Goal: Information Seeking & Learning: Understand process/instructions

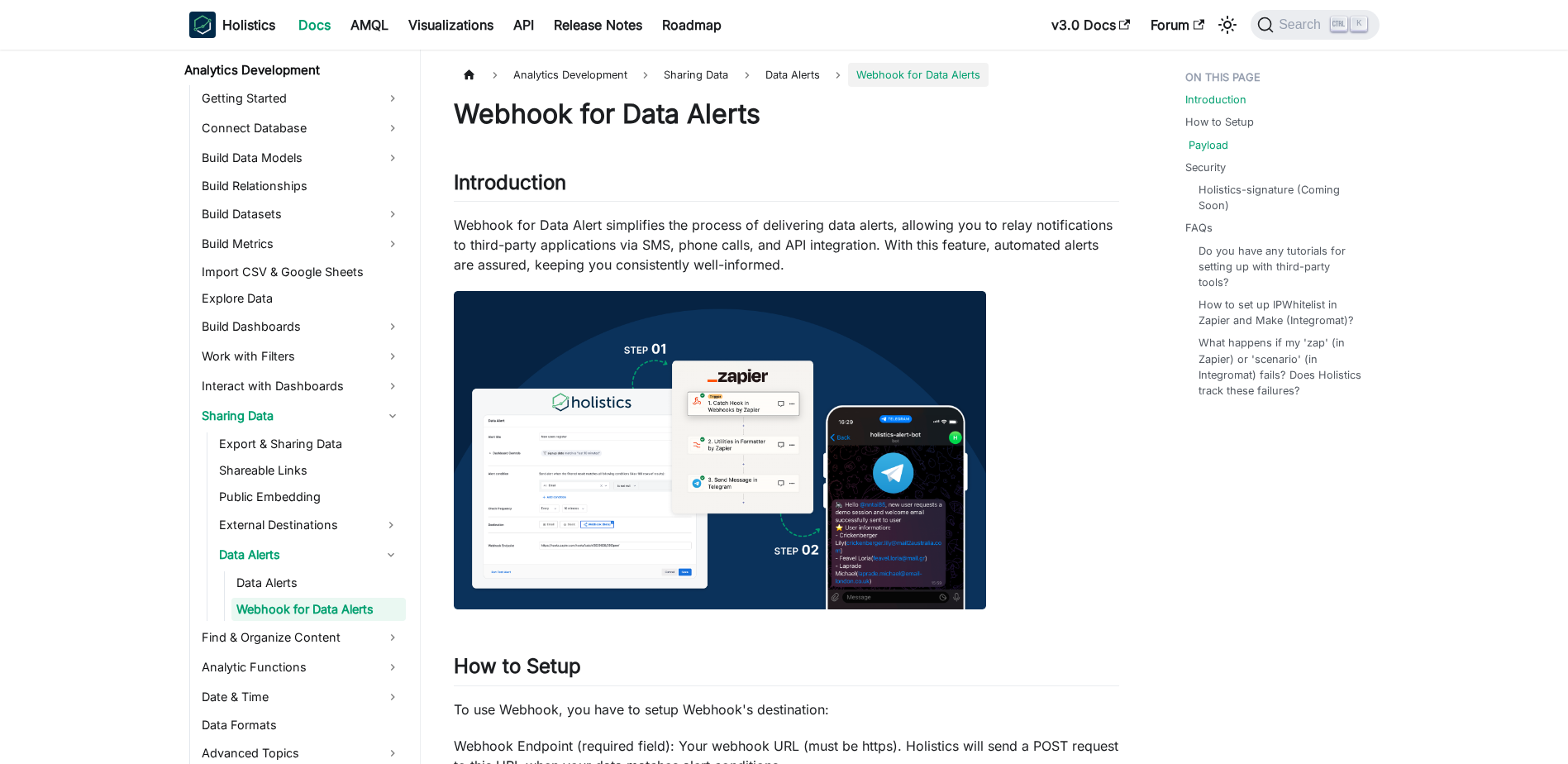
click at [1214, 138] on link "Payload" at bounding box center [1209, 145] width 40 height 16
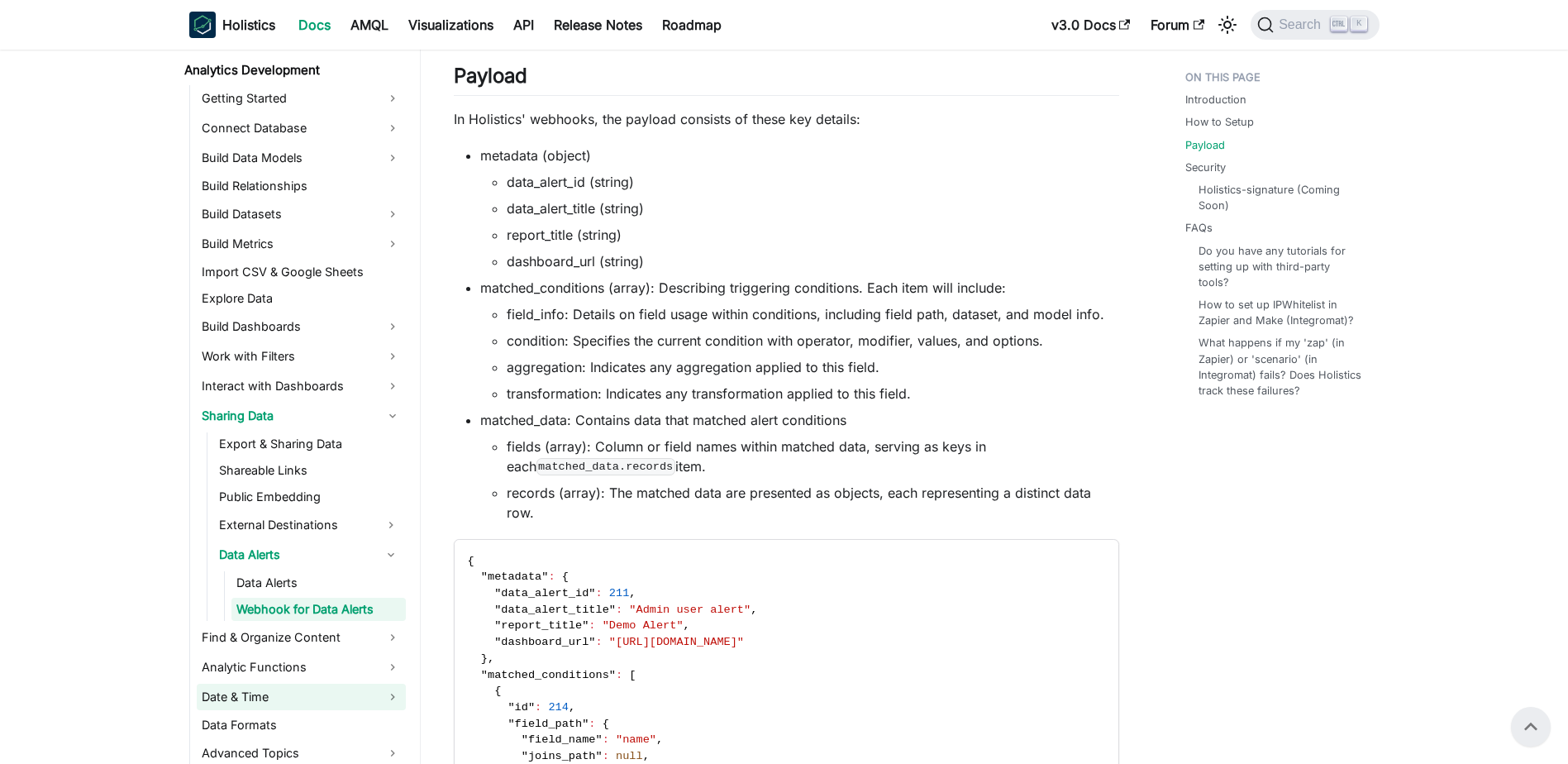
scroll to position [1090, 0]
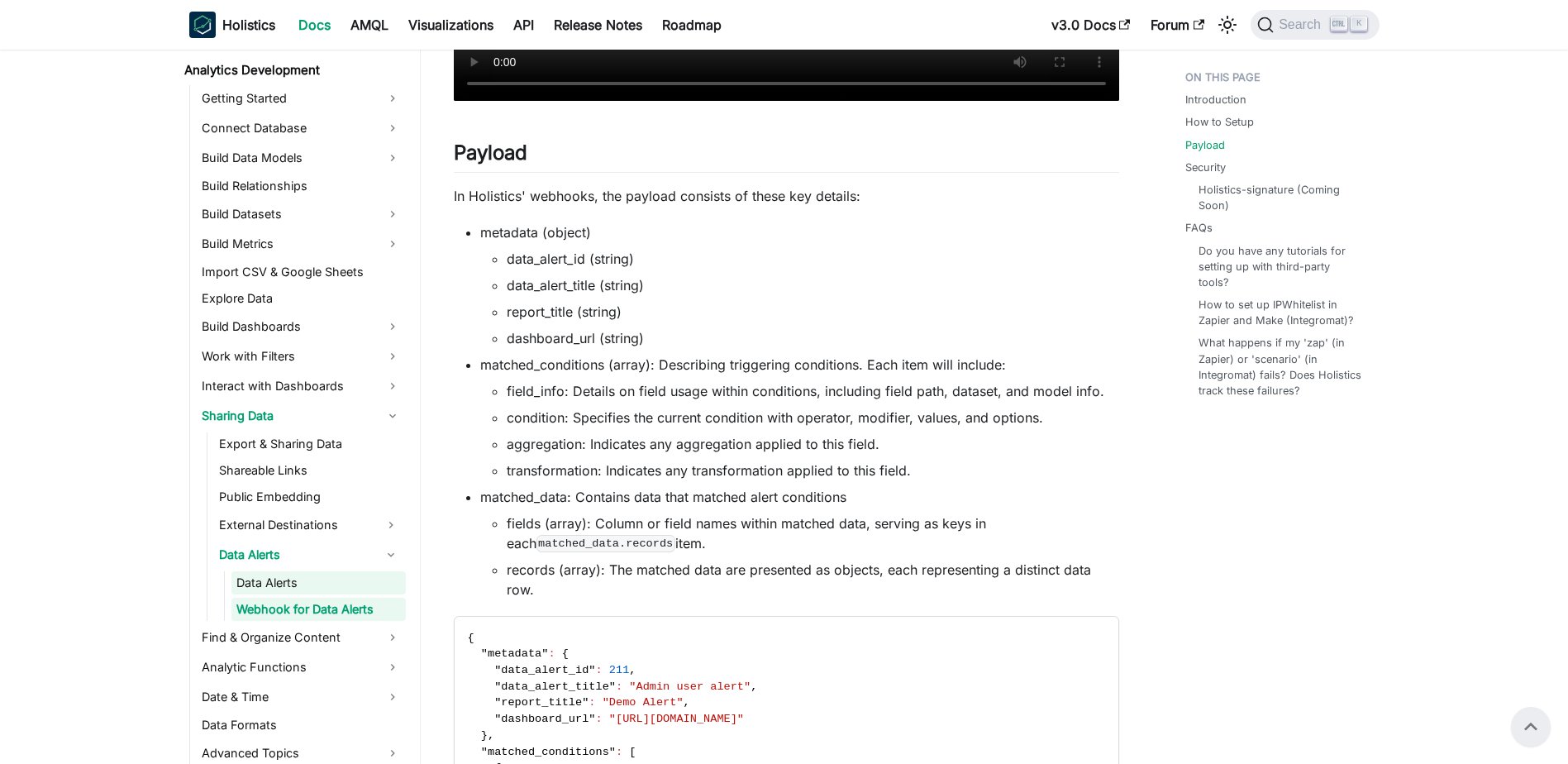
click at [263, 587] on link "Data Alerts" at bounding box center [318, 583] width 174 height 23
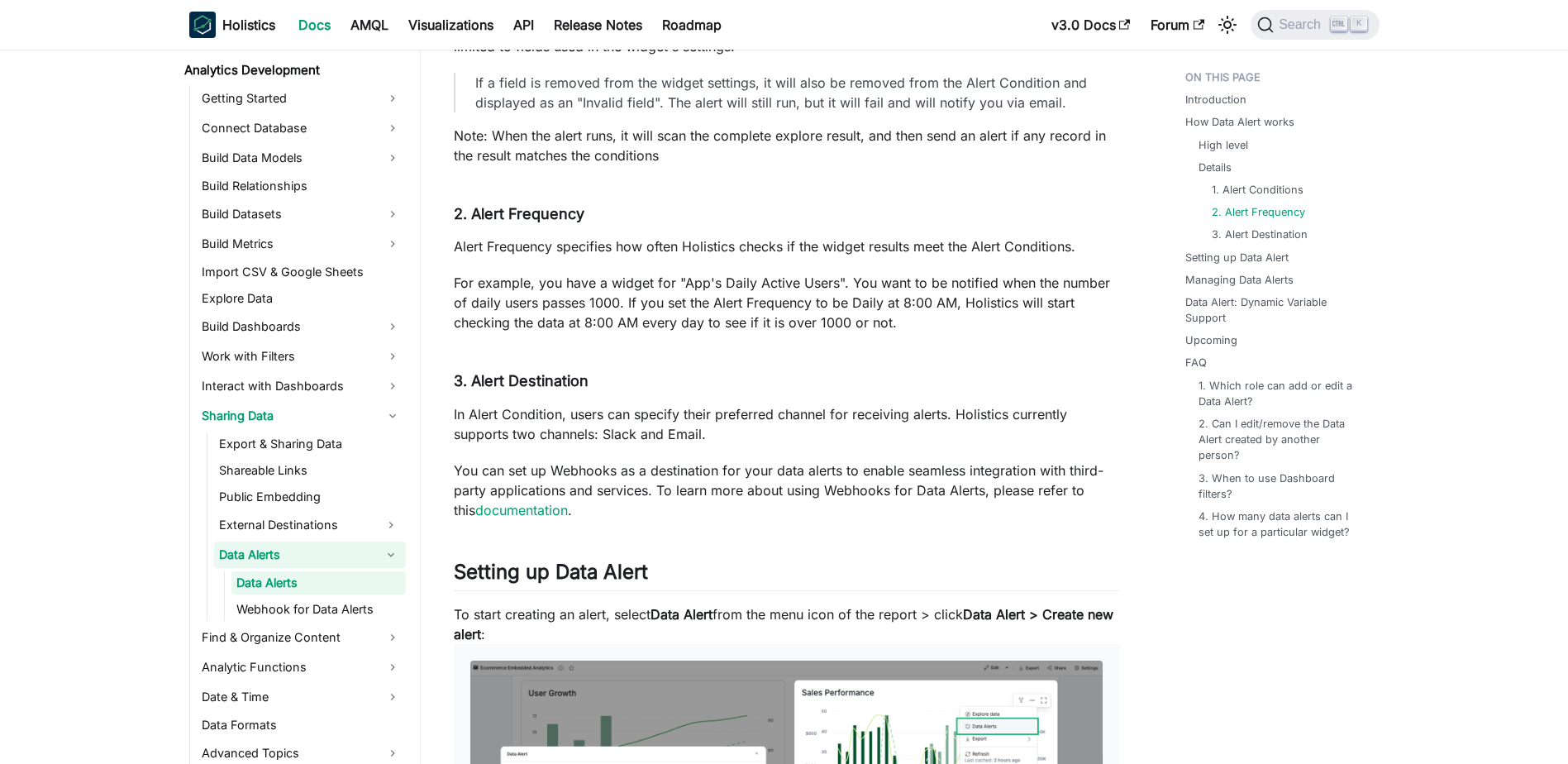
scroll to position [1323, 0]
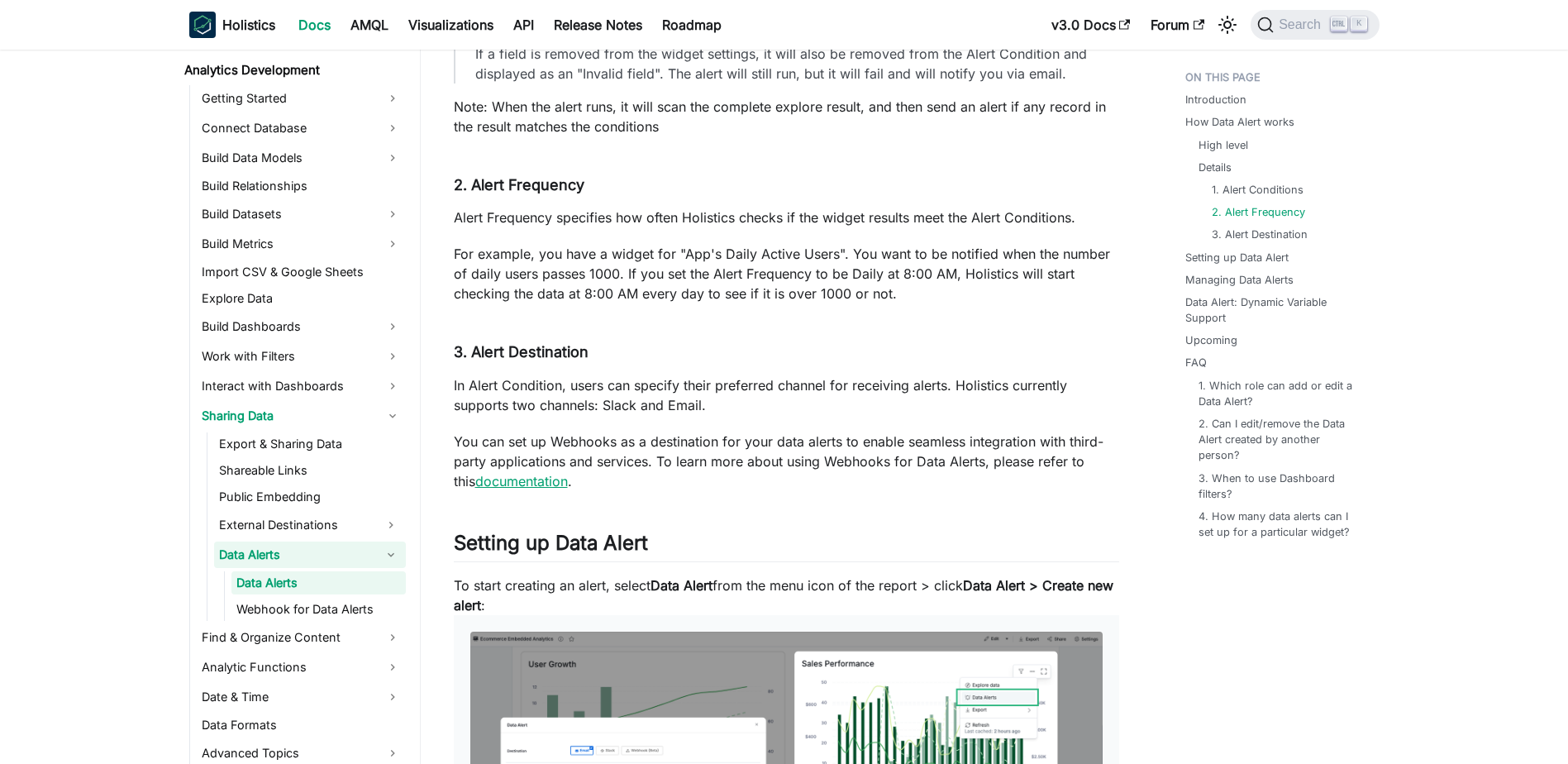
click at [496, 480] on link "documentation" at bounding box center [521, 480] width 92 height 16
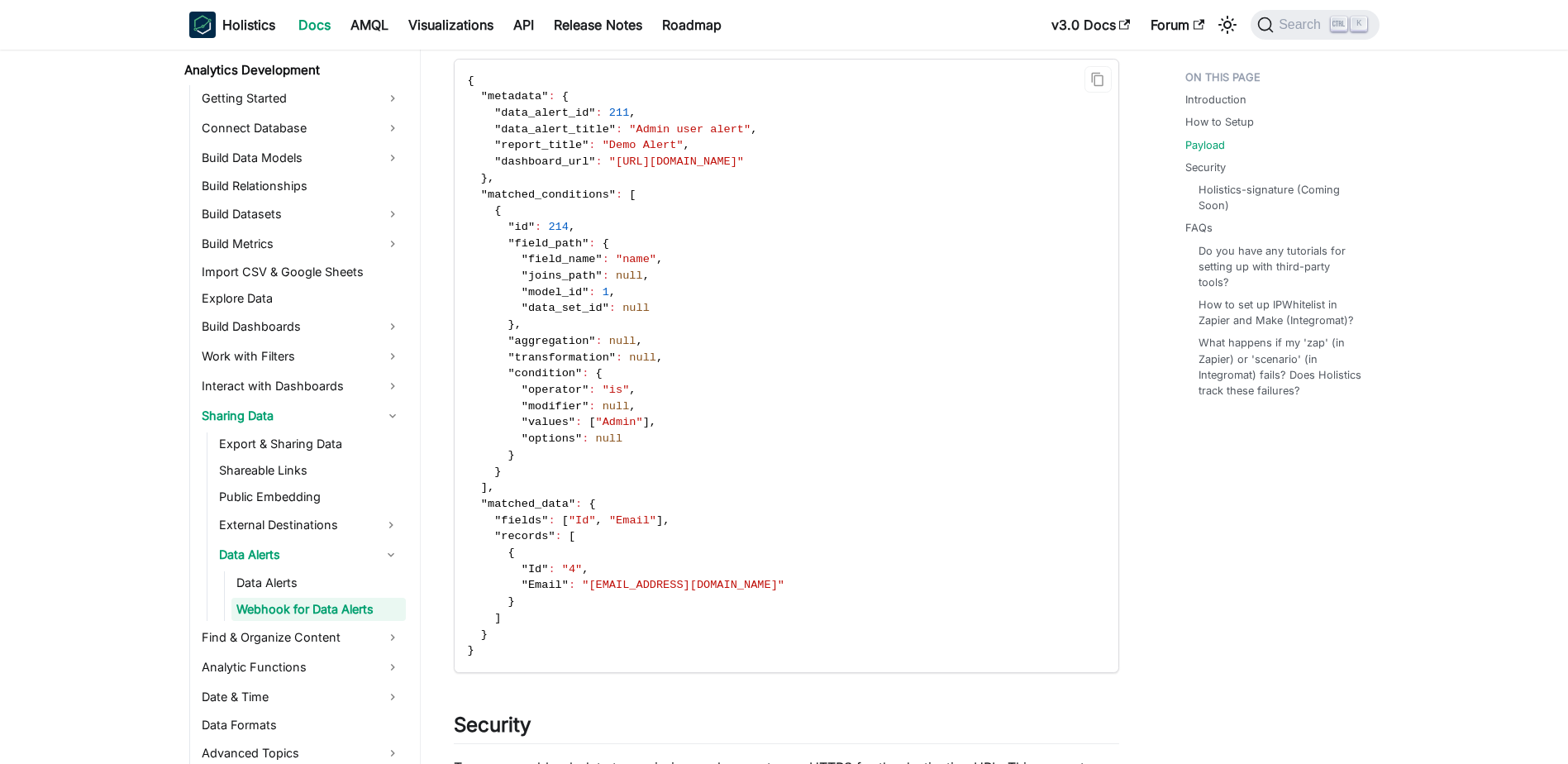
scroll to position [1654, 0]
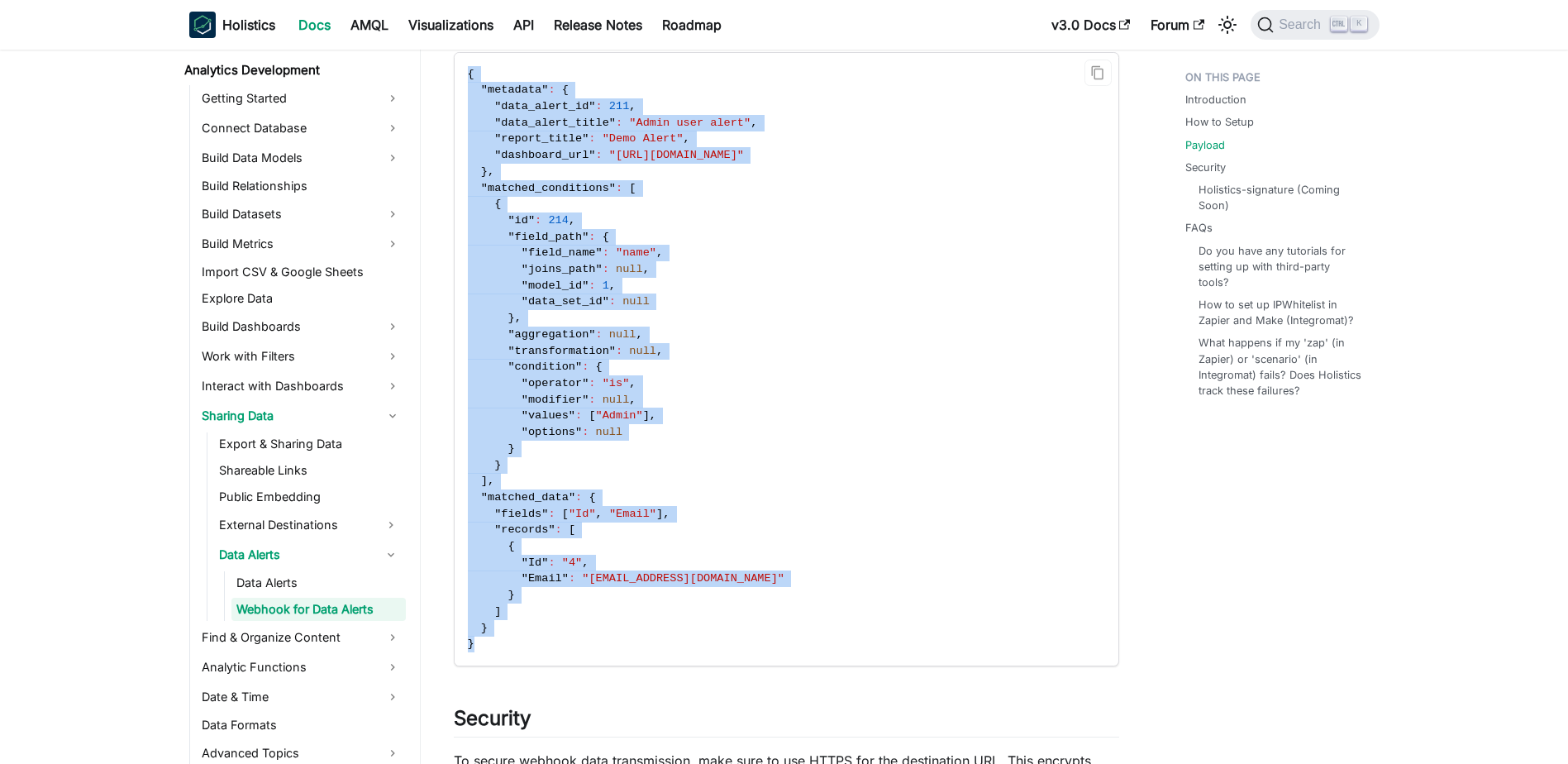
drag, startPoint x: 536, startPoint y: 652, endPoint x: 465, endPoint y: 53, distance: 603.2
click at [465, 53] on code "{ "metadata" : { "data_alert_id" : 211 , "data_alert_title" : "Admin user alert…" at bounding box center [784, 359] width 661 height 612
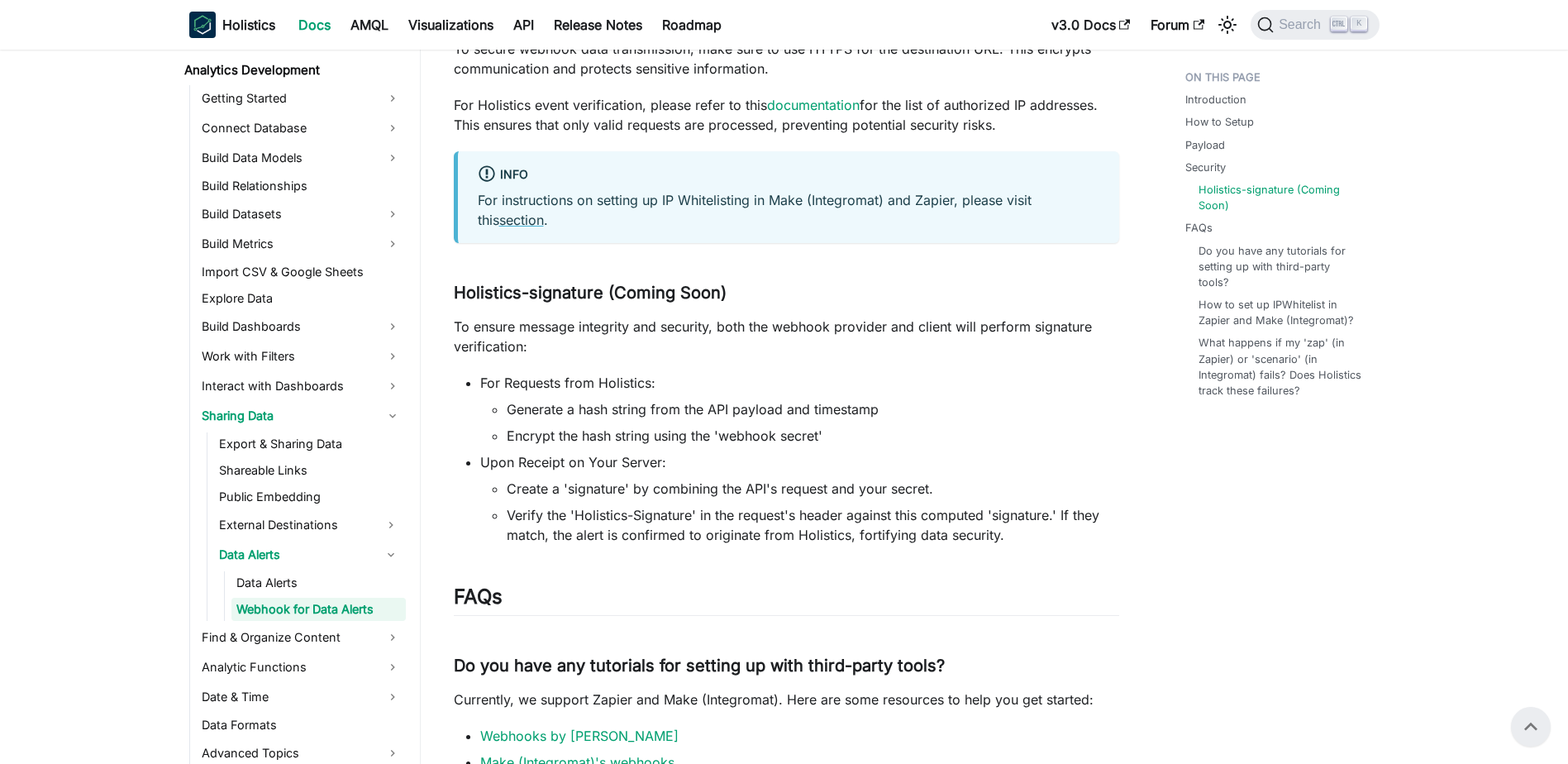
scroll to position [2201, 0]
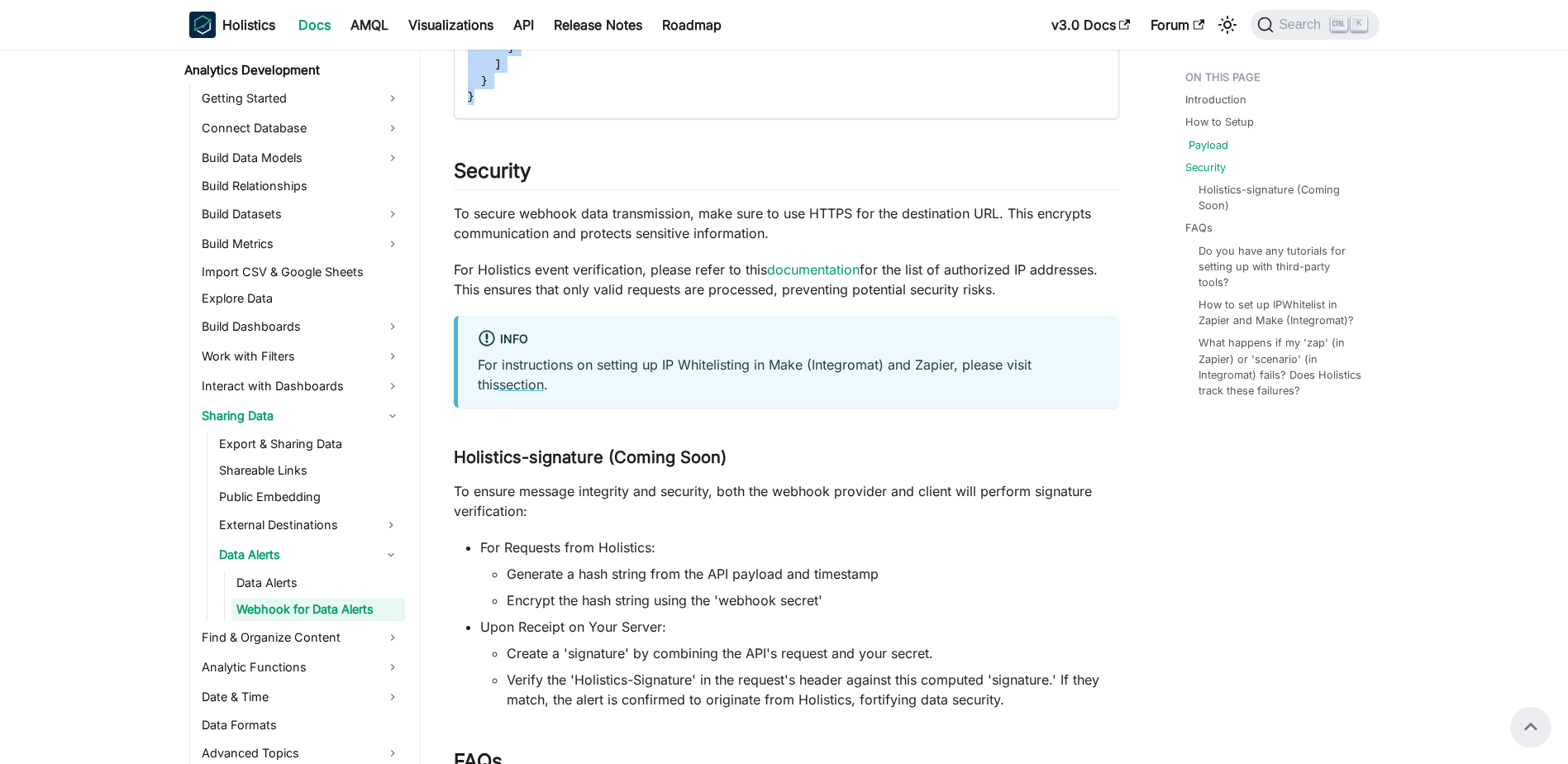
click at [1208, 151] on link "Payload" at bounding box center [1209, 145] width 40 height 16
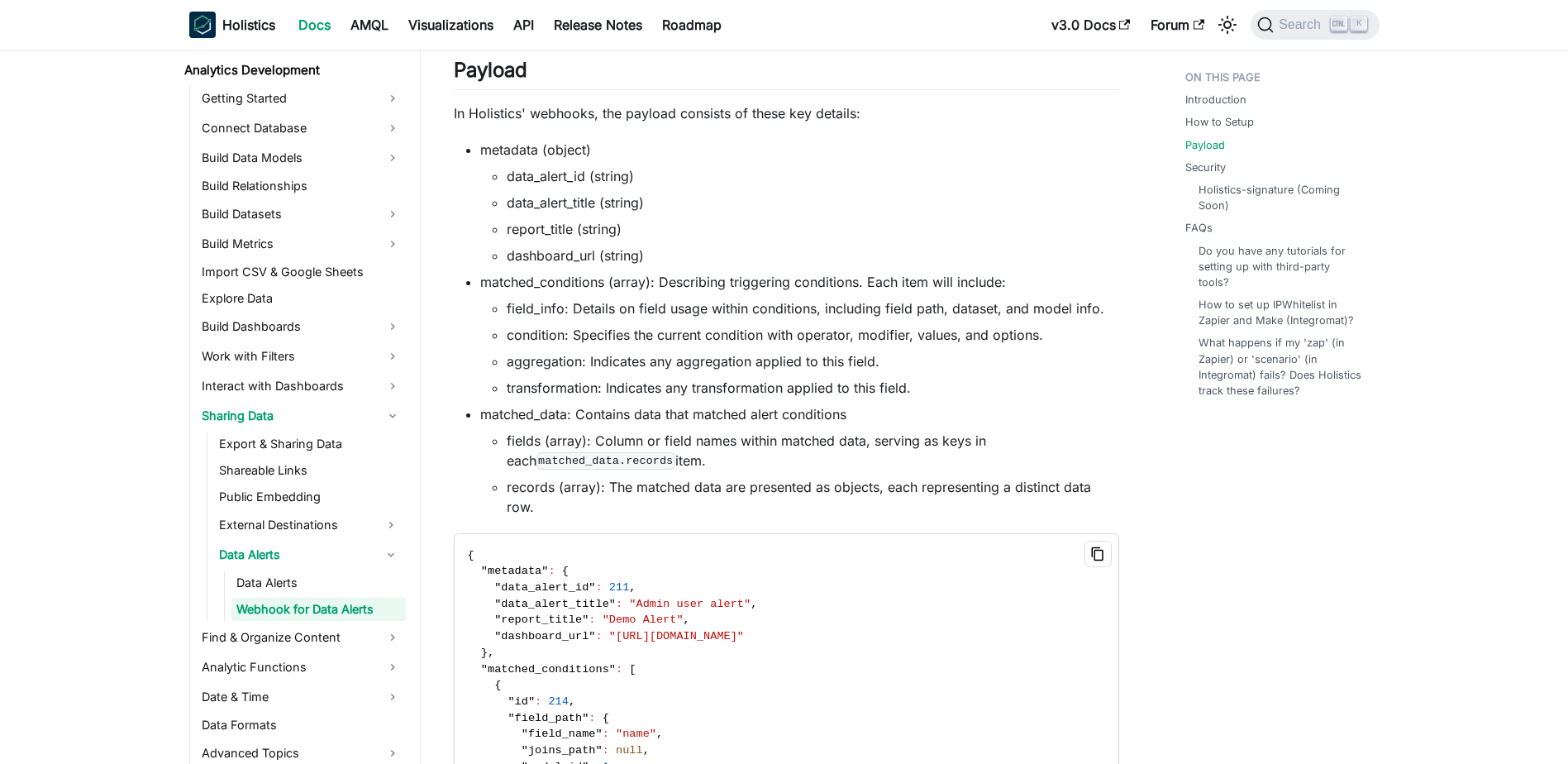
click at [1093, 554] on icon "Copy code to clipboard" at bounding box center [1097, 554] width 15 height 15
